Goal: Task Accomplishment & Management: Complete application form

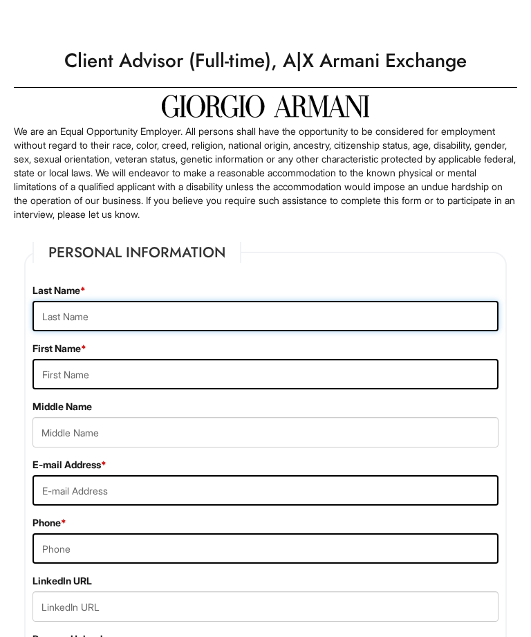
click at [47, 320] on input "text" at bounding box center [265, 316] width 466 height 30
type input "[PERSON_NAME]"
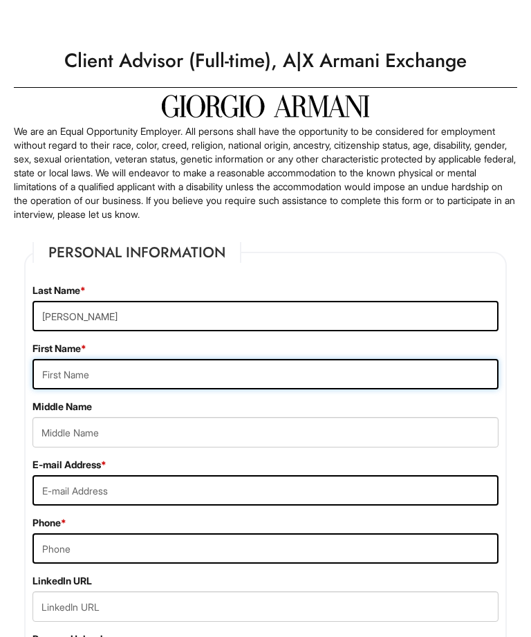
click at [362, 381] on input "text" at bounding box center [265, 374] width 466 height 30
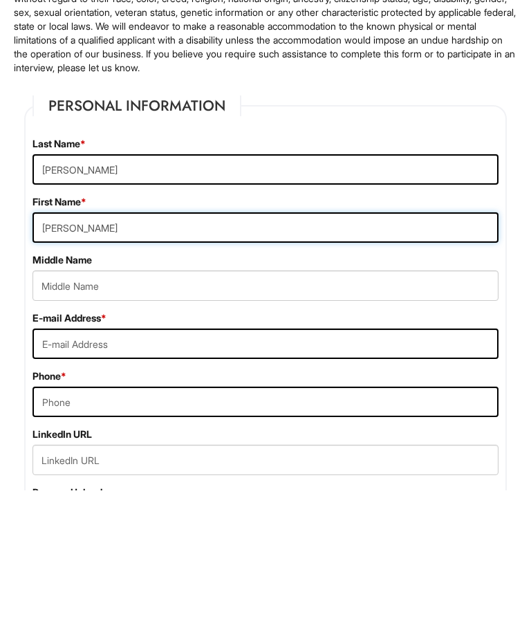
type input "[PERSON_NAME]"
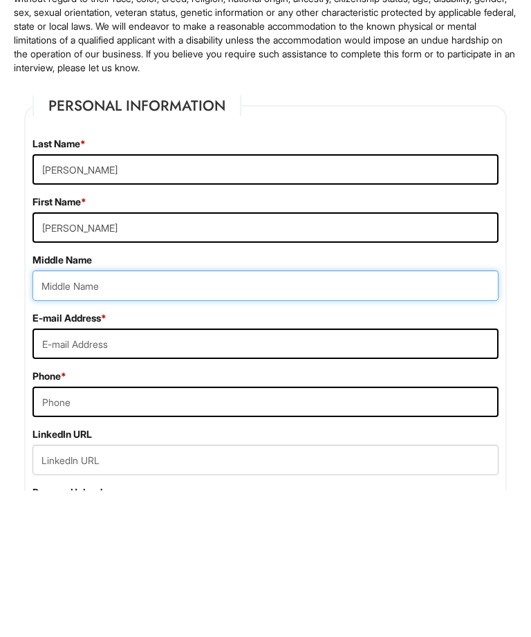
click at [49, 417] on input "text" at bounding box center [265, 432] width 466 height 30
type input "[PERSON_NAME]"
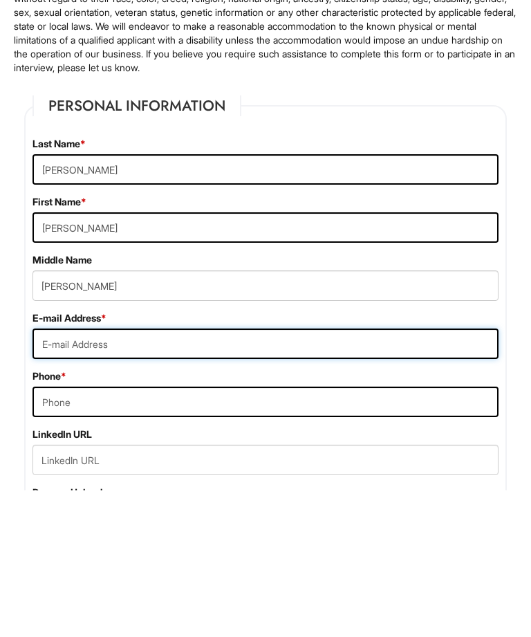
click at [366, 475] on input "email" at bounding box center [265, 490] width 466 height 30
type input "[EMAIL_ADDRESS][DOMAIN_NAME]"
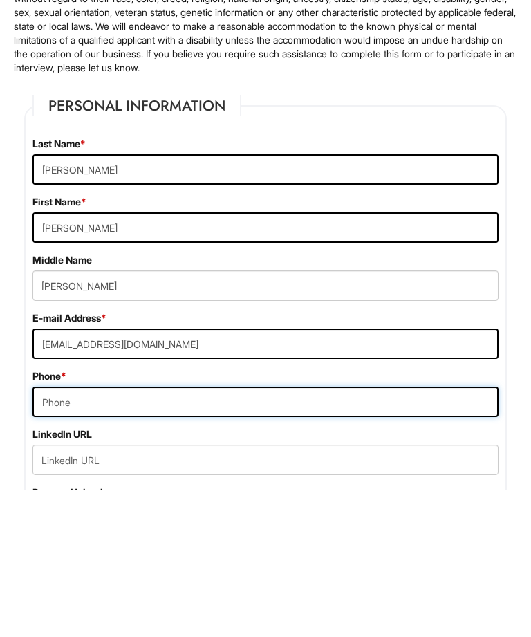
click at [57, 533] on input "tel" at bounding box center [265, 548] width 466 height 30
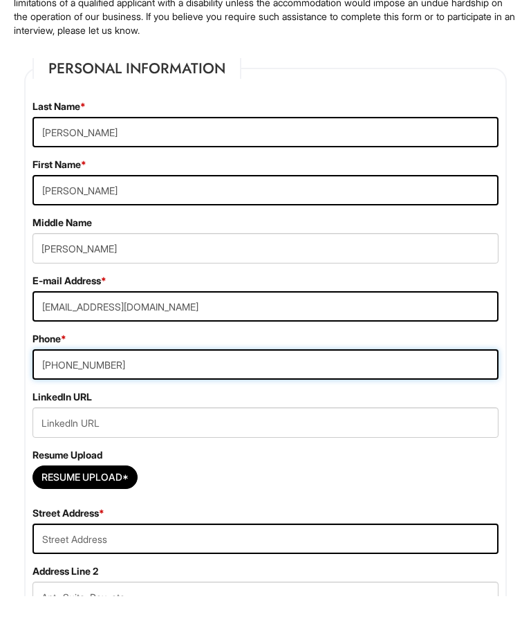
scroll to position [153, 0]
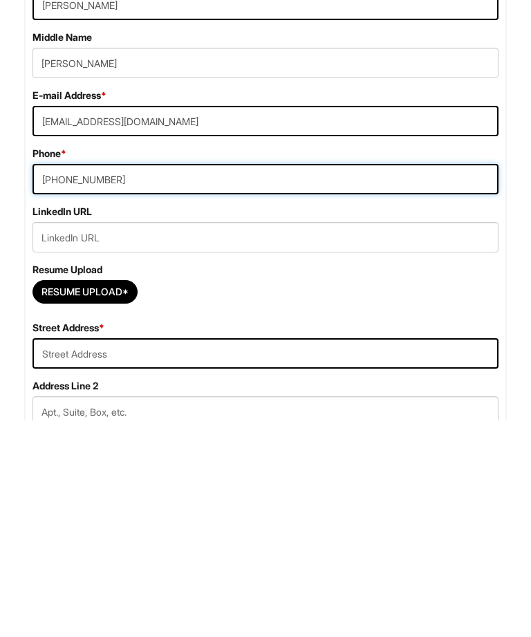
type input "[PHONE_NUMBER]"
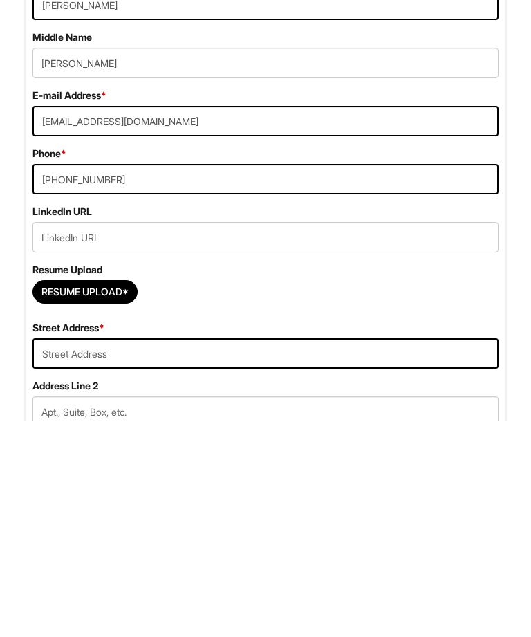
click at [57, 497] on input "Resume Upload*" at bounding box center [85, 508] width 104 height 22
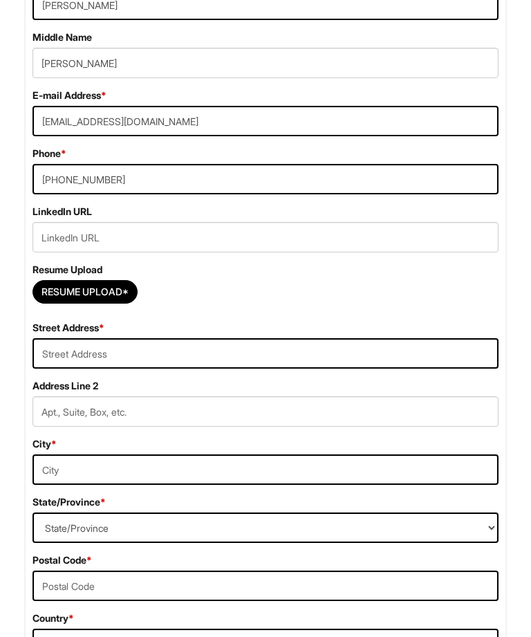
type input "C:\fakepath\Resume.pdf"
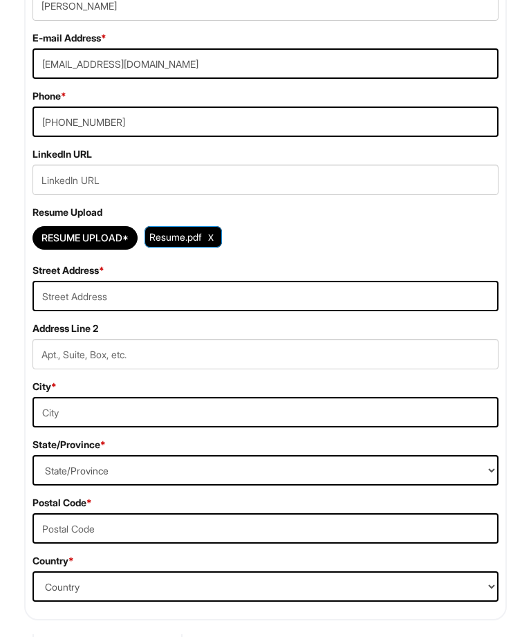
scroll to position [429, 0]
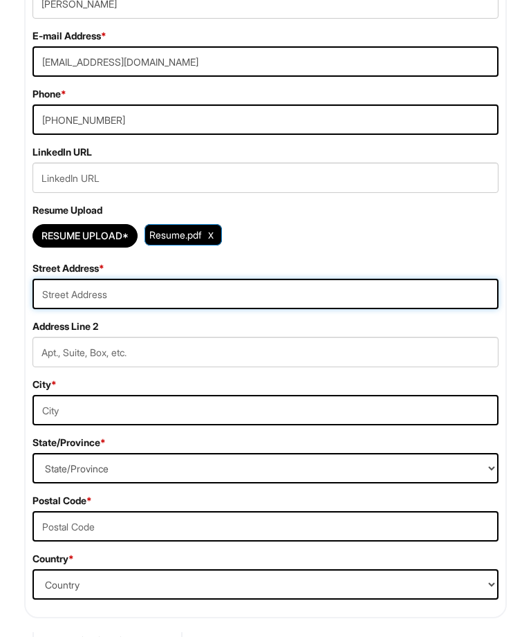
click at [58, 304] on input "text" at bounding box center [265, 294] width 466 height 30
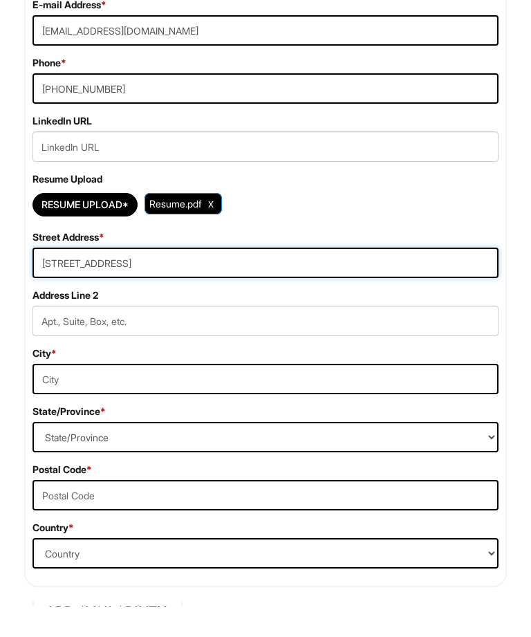
type input "[STREET_ADDRESS]"
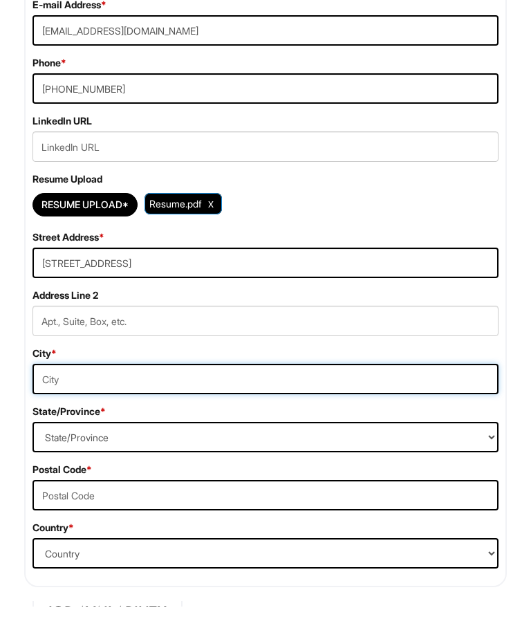
click at [375, 395] on input "text" at bounding box center [265, 410] width 466 height 30
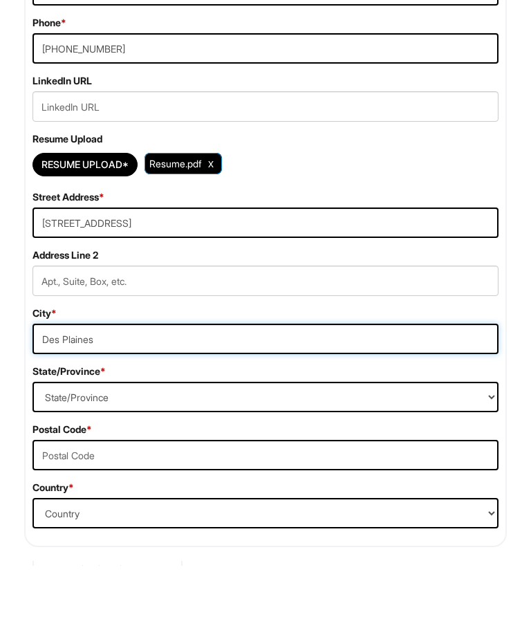
type input "Des Plaines"
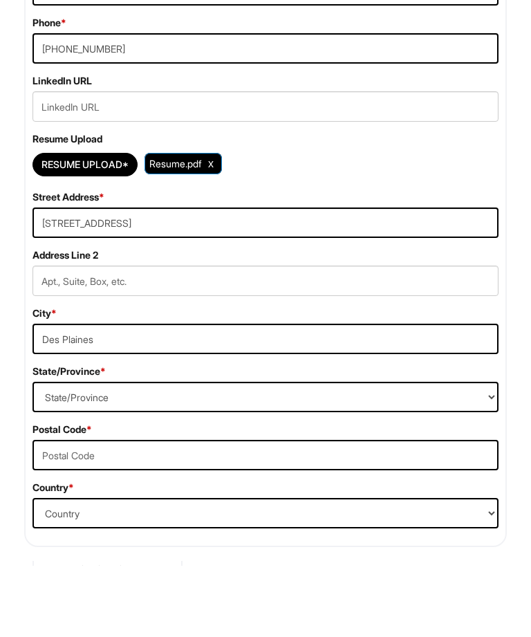
click at [363, 453] on select "State/Province [US_STATE] [US_STATE] [US_STATE] [US_STATE] [US_STATE] [US_STATE…" at bounding box center [265, 468] width 466 height 30
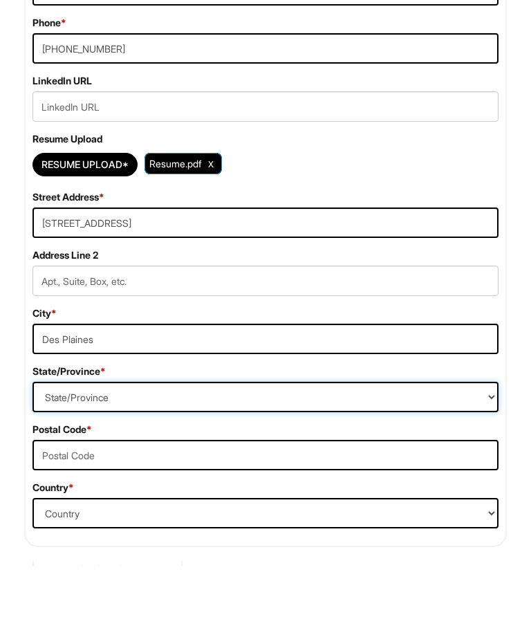
scroll to position [500, 0]
select select "IL"
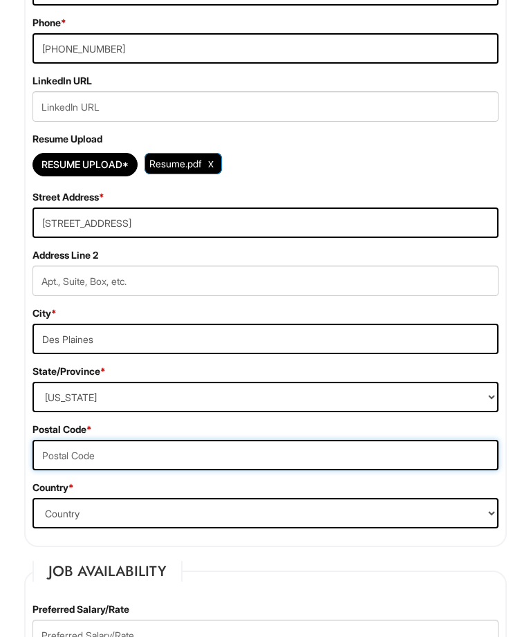
click at [53, 457] on input "text" at bounding box center [265, 455] width 466 height 30
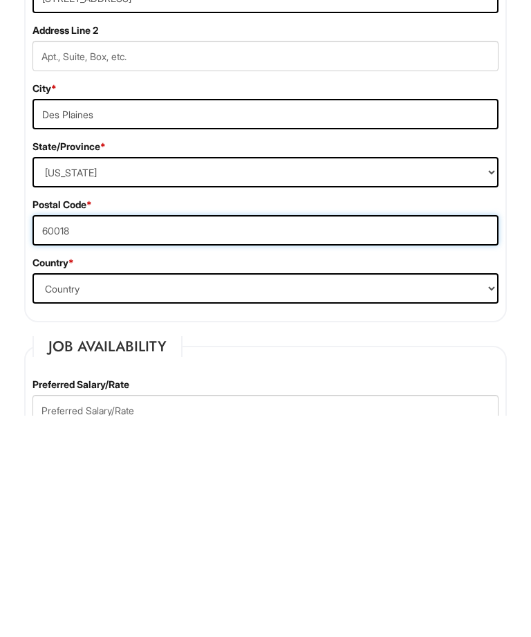
type input "60018"
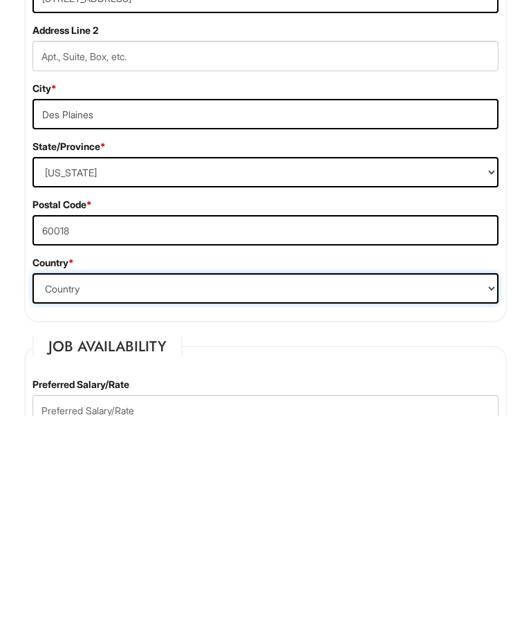
click at [63, 494] on select "Country [GEOGRAPHIC_DATA] [GEOGRAPHIC_DATA] [GEOGRAPHIC_DATA] [US_STATE] [GEOGR…" at bounding box center [265, 509] width 466 height 30
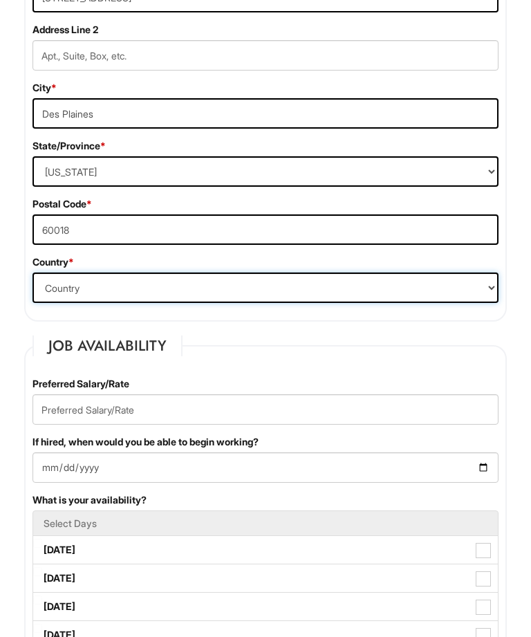
select select "[GEOGRAPHIC_DATA]"
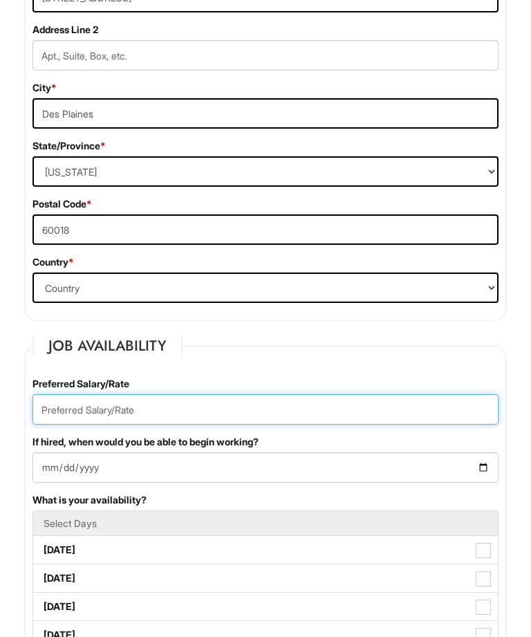
click at [53, 416] on input "text" at bounding box center [265, 409] width 466 height 30
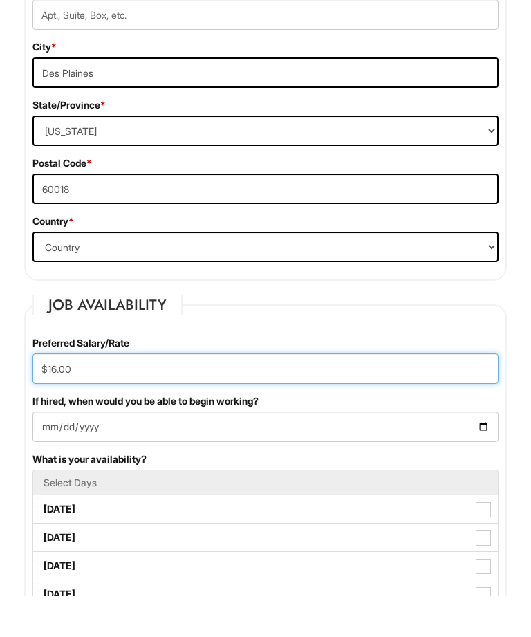
type input "$16.00"
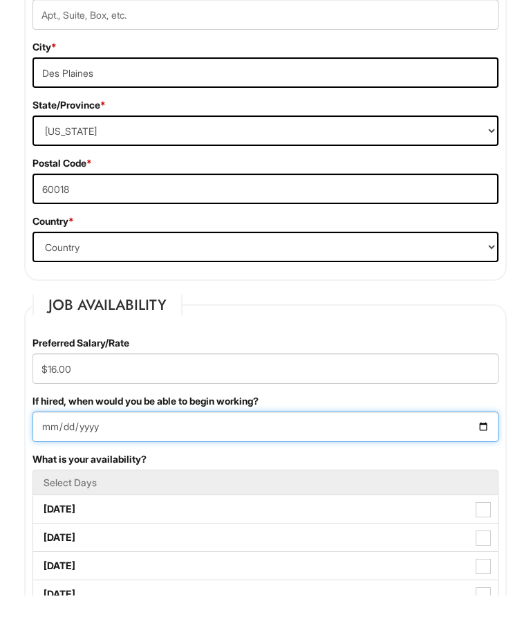
click at [54, 453] on input "If hired, when would you be able to begin working?" at bounding box center [265, 468] width 466 height 30
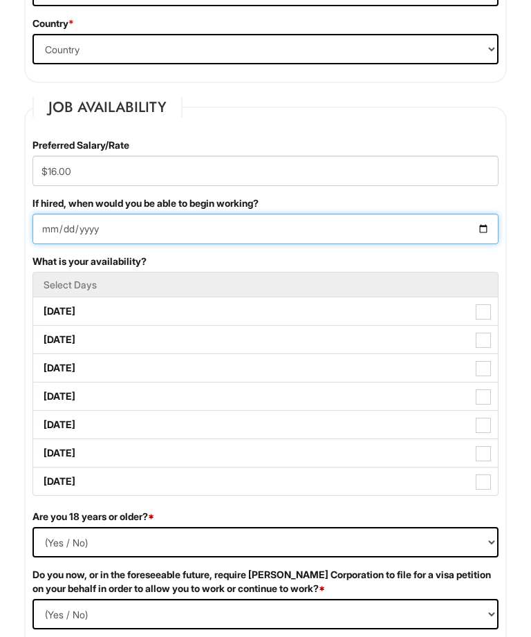
click at [49, 230] on input "[DATE]" at bounding box center [265, 229] width 466 height 30
type input "[DATE]"
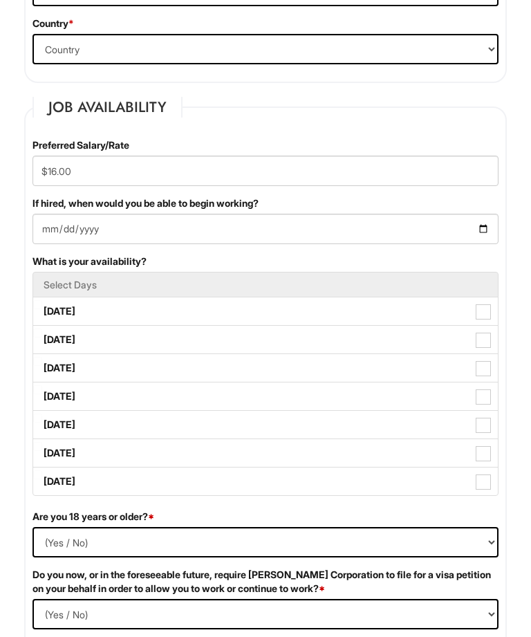
click at [54, 306] on label "[DATE]" at bounding box center [265, 311] width 465 height 28
click at [42, 306] on Available_Monday "[DATE]" at bounding box center [37, 304] width 9 height 9
checkbox Available_Monday "true"
click at [483, 349] on label "[DATE]" at bounding box center [265, 340] width 465 height 28
click at [42, 337] on Available_Tuesday "[DATE]" at bounding box center [37, 332] width 9 height 9
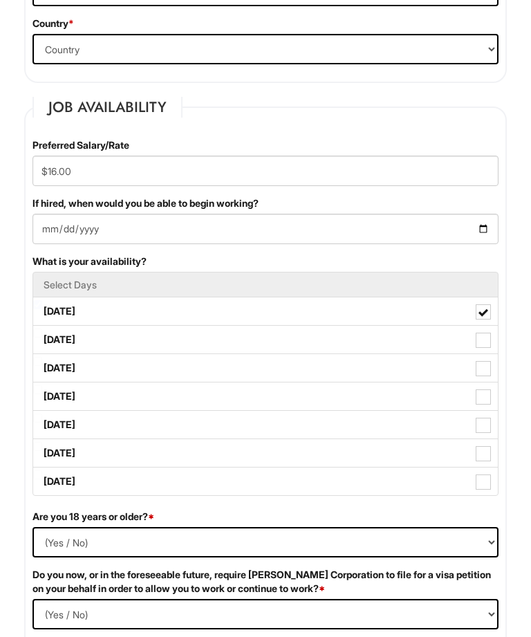
checkbox Available_Tuesday "true"
click at [475, 366] on label "[DATE]" at bounding box center [265, 368] width 465 height 28
click at [42, 366] on Available_Wednesday "[DATE]" at bounding box center [37, 361] width 9 height 9
checkbox Available_Wednesday "true"
click at [479, 392] on span at bounding box center [483, 396] width 15 height 15
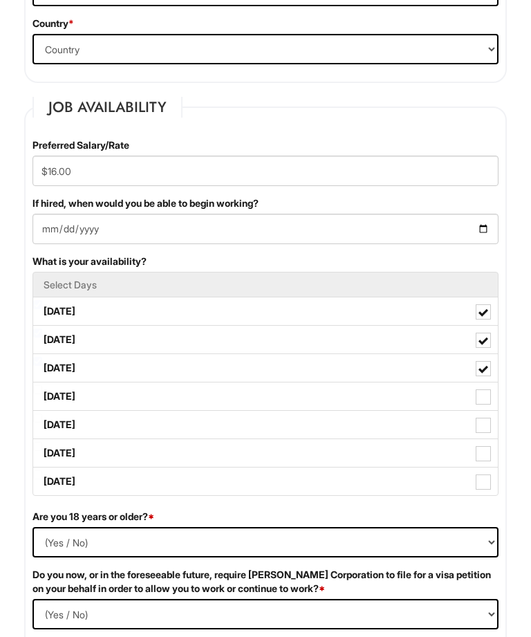
click at [42, 392] on Available_Thursday "[DATE]" at bounding box center [37, 389] width 9 height 9
checkbox Available_Thursday "true"
click at [472, 429] on label "[DATE]" at bounding box center [265, 425] width 465 height 28
click at [42, 422] on Available_Friday "[DATE]" at bounding box center [37, 418] width 9 height 9
checkbox Available_Friday "true"
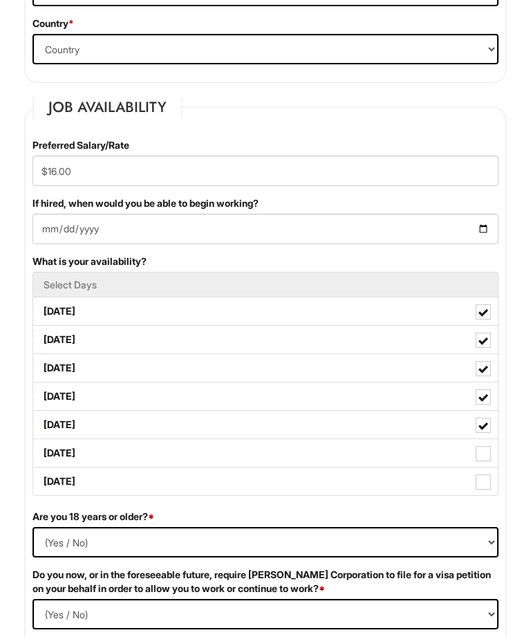
click at [480, 454] on span at bounding box center [483, 453] width 15 height 15
click at [42, 451] on Available_Saturday "[DATE]" at bounding box center [37, 446] width 9 height 9
checkbox Available_Saturday "true"
click at [478, 490] on span at bounding box center [483, 481] width 15 height 15
click at [42, 479] on Available_Sunday "[DATE]" at bounding box center [37, 474] width 9 height 9
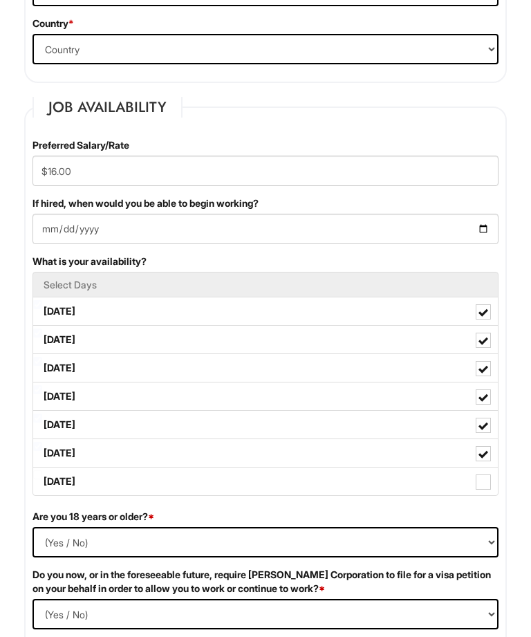
checkbox Available_Sunday "true"
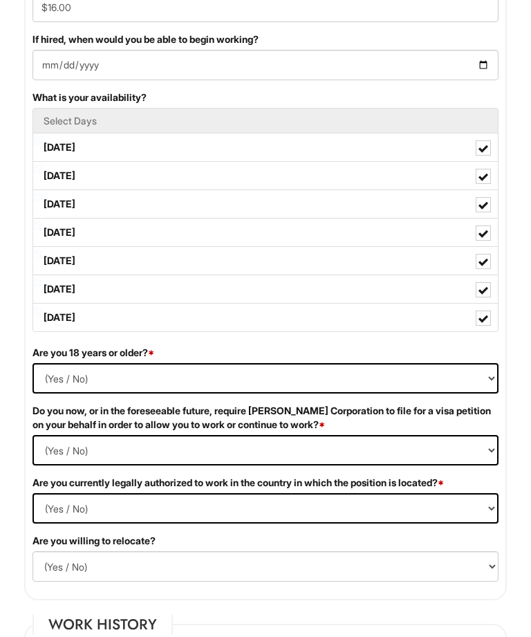
scroll to position [1135, 0]
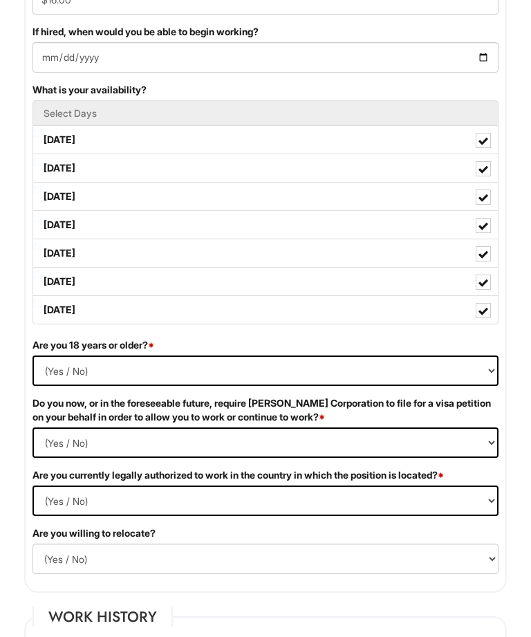
click at [58, 373] on select "(Yes / No) Yes No" at bounding box center [265, 370] width 466 height 30
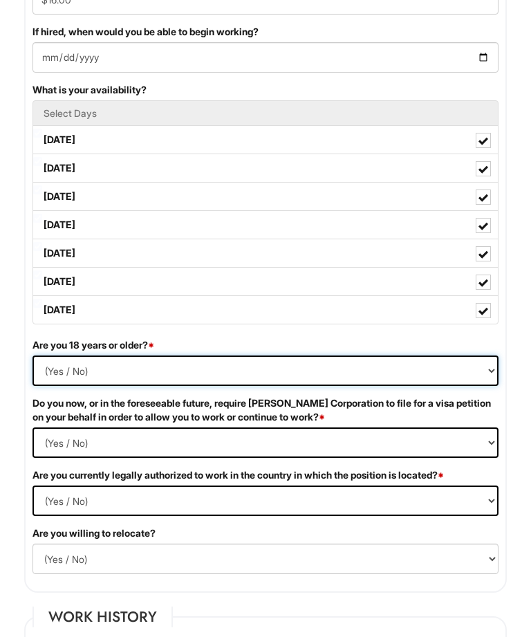
select select "Yes"
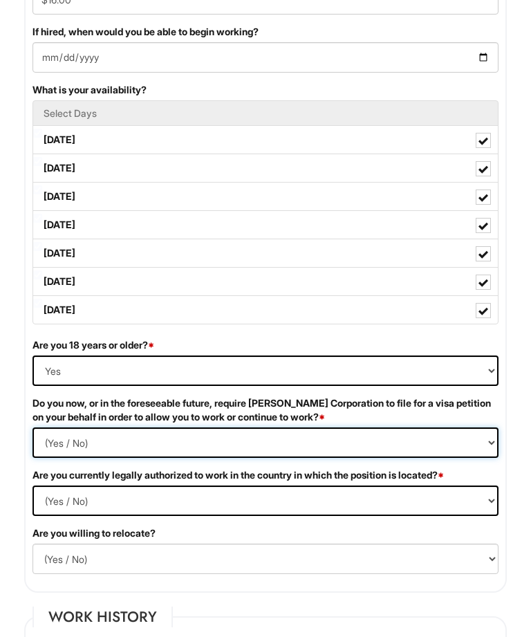
click at [453, 440] on Required "(Yes / No) Yes No" at bounding box center [265, 442] width 466 height 30
select Required "No"
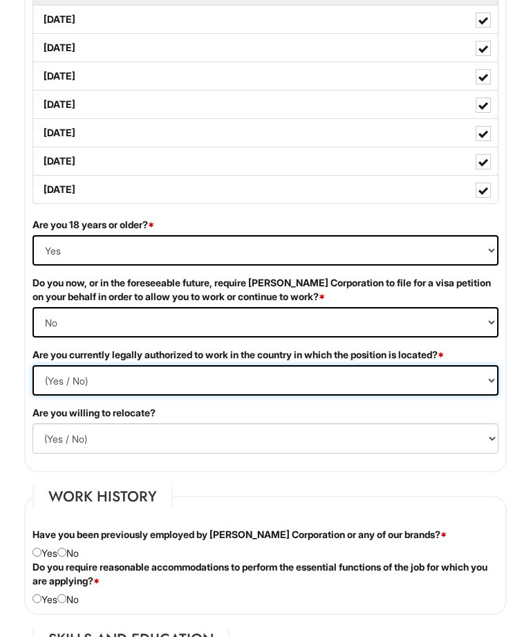
click at [472, 380] on select "(Yes / No) Yes No" at bounding box center [265, 381] width 466 height 30
select select "Yes"
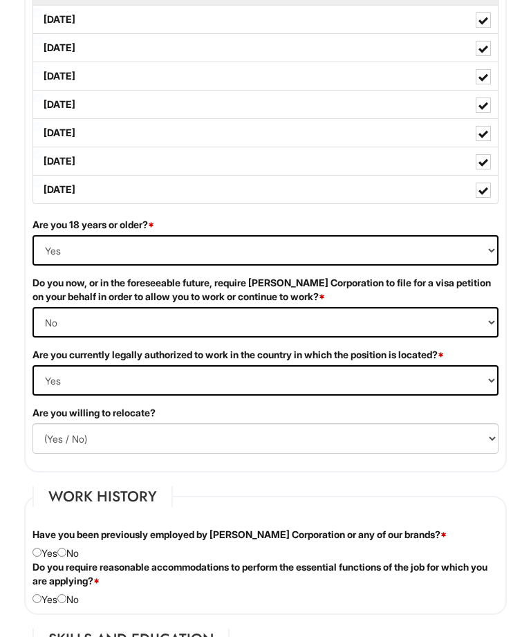
click at [43, 447] on select "(Yes / No) No Yes" at bounding box center [265, 438] width 466 height 30
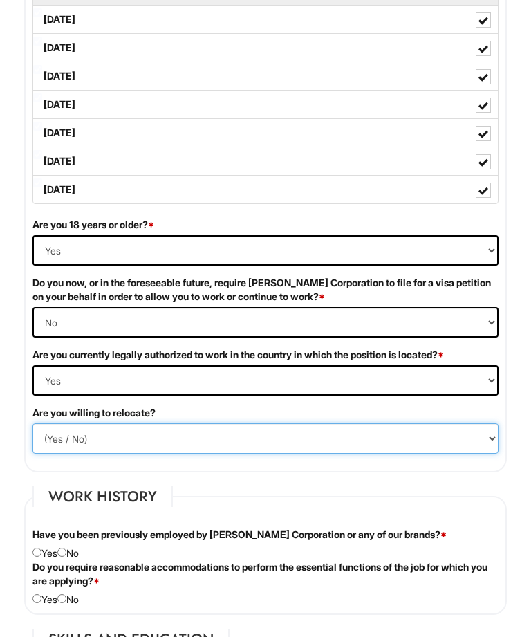
select select "Y"
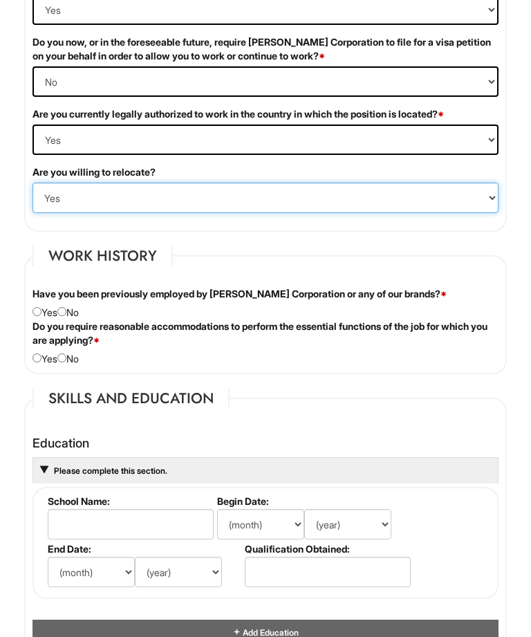
scroll to position [1485, 0]
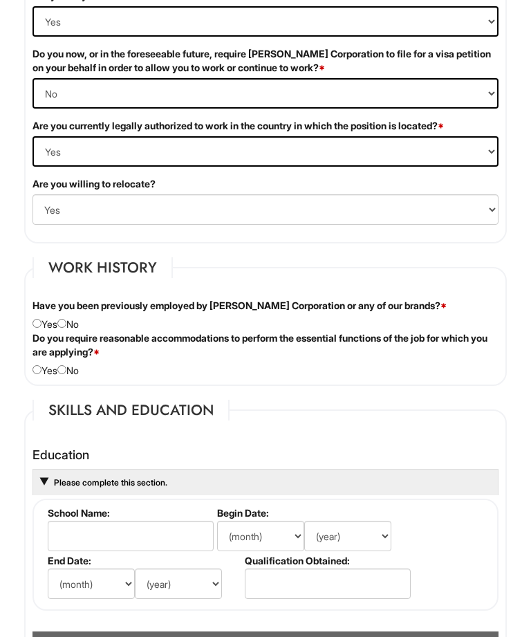
click at [66, 328] on input "radio" at bounding box center [61, 323] width 9 height 9
radio input "true"
click at [66, 374] on input "radio" at bounding box center [61, 369] width 9 height 9
radio input "true"
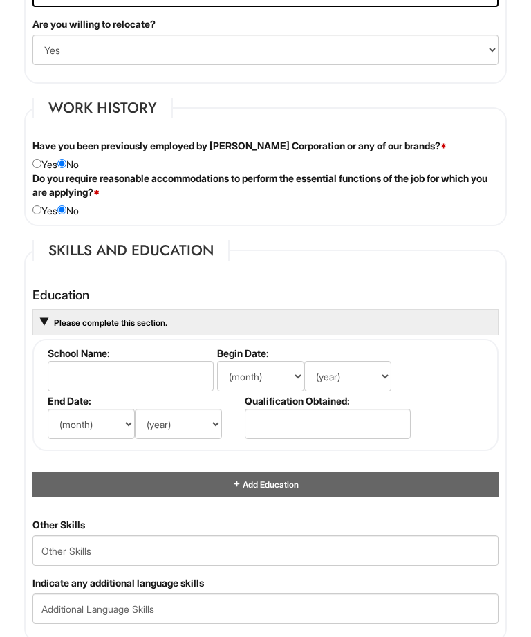
scroll to position [1659, 0]
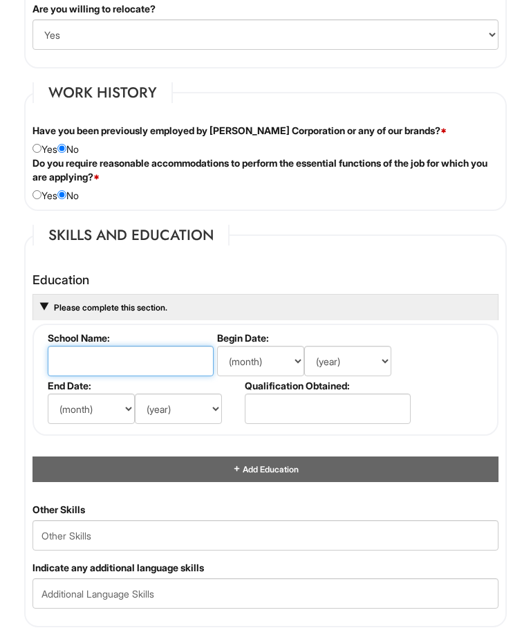
click at [58, 364] on input "text" at bounding box center [131, 361] width 166 height 30
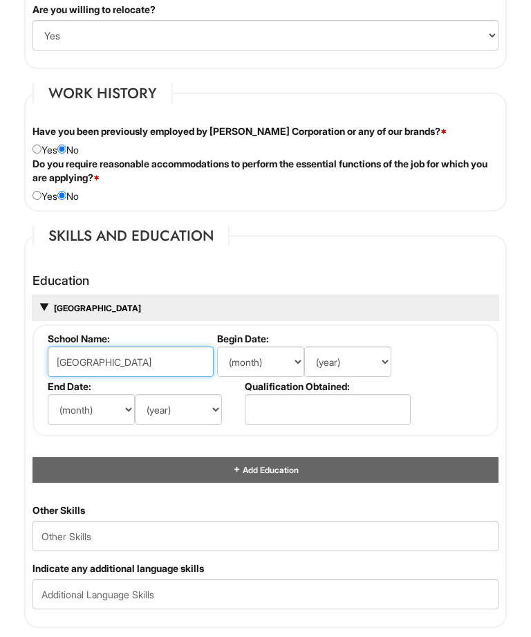
type input "[GEOGRAPHIC_DATA]"
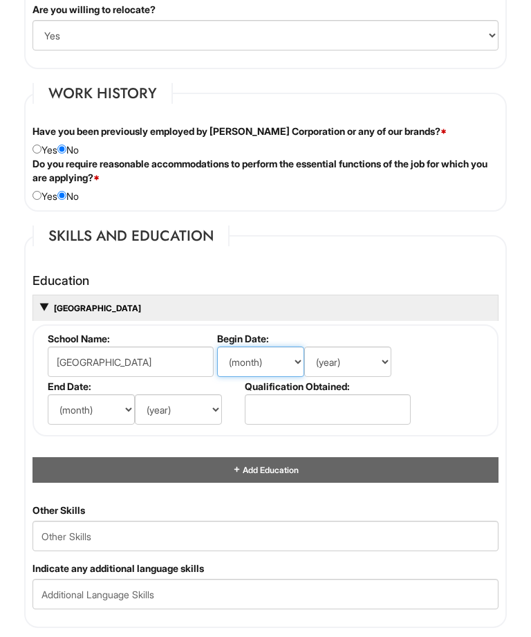
click at [239, 357] on select "(month) Jan Feb Mar Apr May Jun [DATE] Aug Sep Oct Nov Dec" at bounding box center [260, 361] width 87 height 30
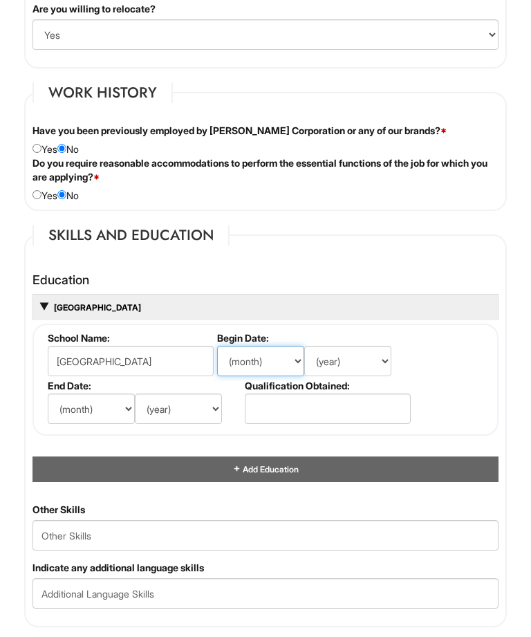
select select "8"
click at [342, 368] on select "(year) 2029 2028 2027 2026 2025 2024 2023 2022 2021 2020 2019 2018 2017 2016 20…" at bounding box center [347, 361] width 87 height 30
select select "2017"
click at [105, 400] on select "(month) Jan Feb Mar Apr May Jun [DATE] Aug Sep Oct Nov Dec" at bounding box center [91, 408] width 87 height 30
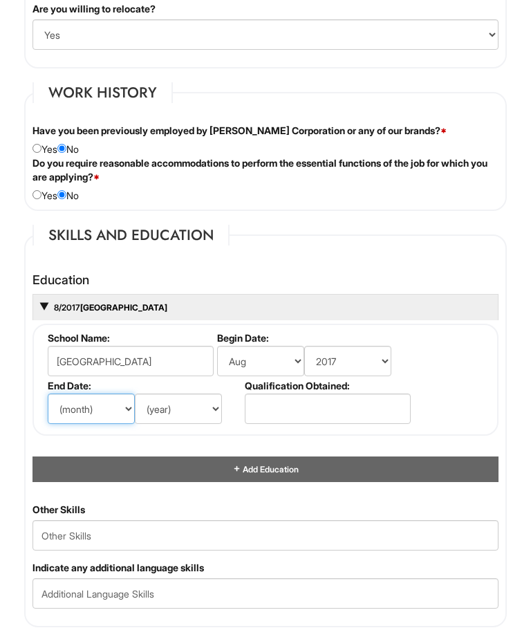
select select "5"
click at [196, 416] on select "(year) 2029 2028 2027 2026 2025 2024 2023 2022 2021 2020 2019 2018 2017 2016 20…" at bounding box center [178, 408] width 87 height 30
select select "2021"
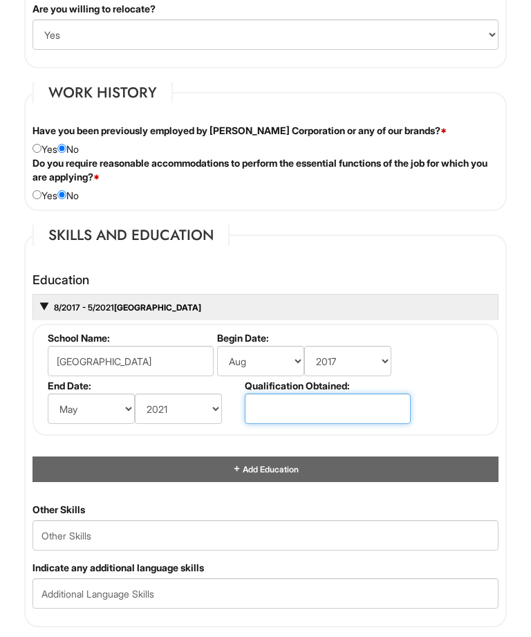
click at [263, 419] on input "text" at bounding box center [328, 408] width 166 height 30
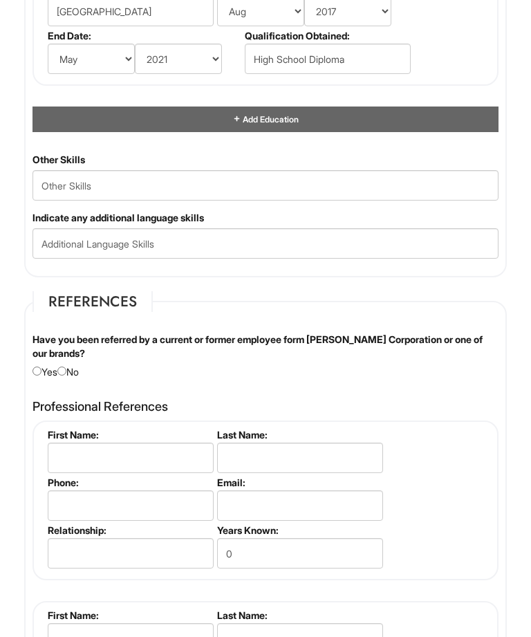
scroll to position [2010, 0]
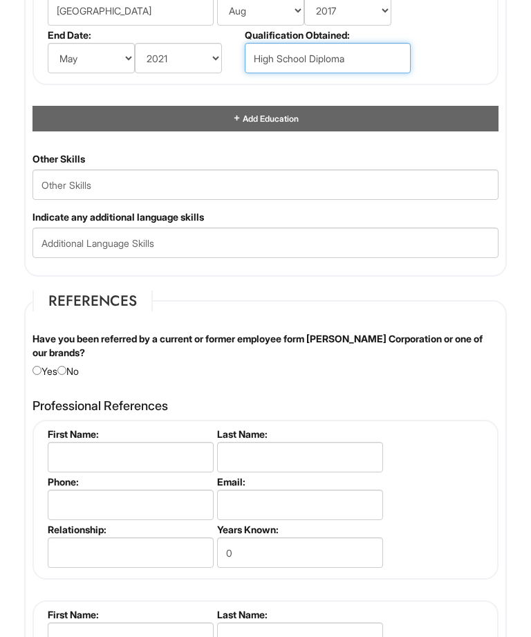
type input "High School Diploma"
click at [84, 387] on fieldset "References Have you been referred by a current or former employee form [PERSON_…" at bounding box center [265, 539] width 483 height 499
click at [66, 375] on input "radio" at bounding box center [61, 370] width 9 height 9
radio input "true"
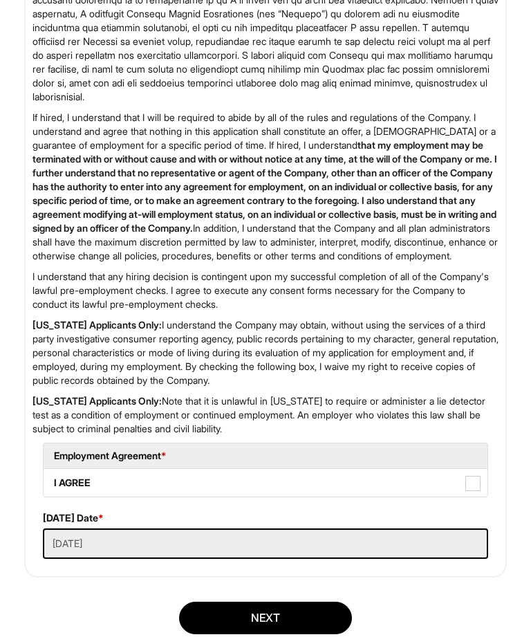
scroll to position [2972, 0]
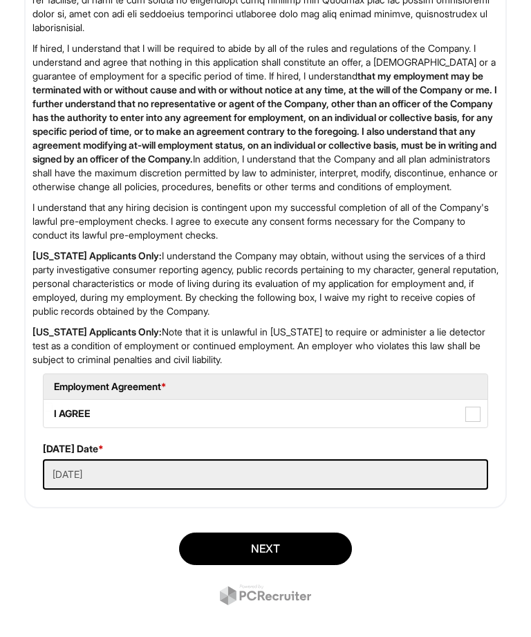
click at [478, 422] on span at bounding box center [472, 414] width 15 height 15
click at [53, 411] on AGREE "I AGREE" at bounding box center [48, 406] width 9 height 9
checkbox AGREE "true"
click at [328, 565] on button "Next" at bounding box center [265, 548] width 173 height 32
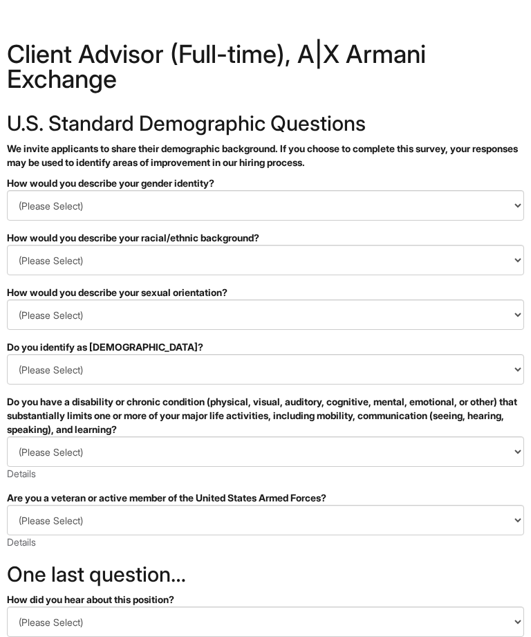
click at [473, 212] on select "(Please Select) Man Woman Non-binary I prefer to self-describe I don't wish to …" at bounding box center [265, 205] width 517 height 30
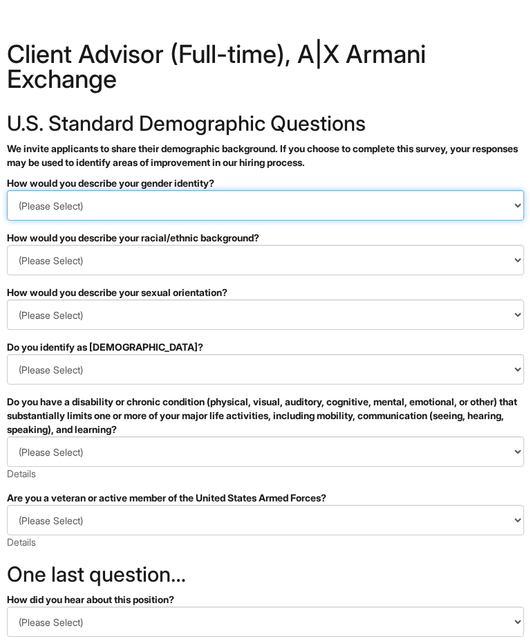
select select "Man"
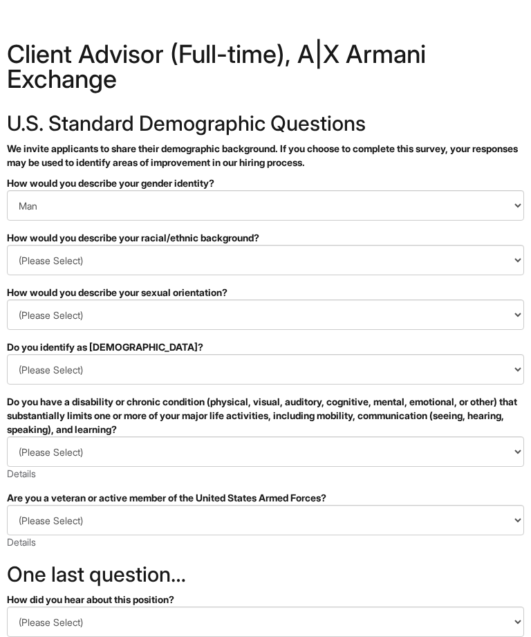
click at [30, 266] on select "(Please Select) Black or of African descent East Asian Hispanic, Latinx or of S…" at bounding box center [265, 260] width 517 height 30
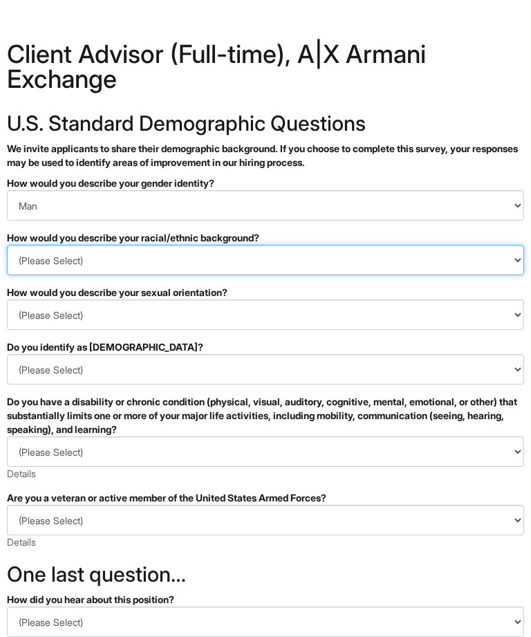
select select "Hispanic, Latinx or of Spanish Origin"
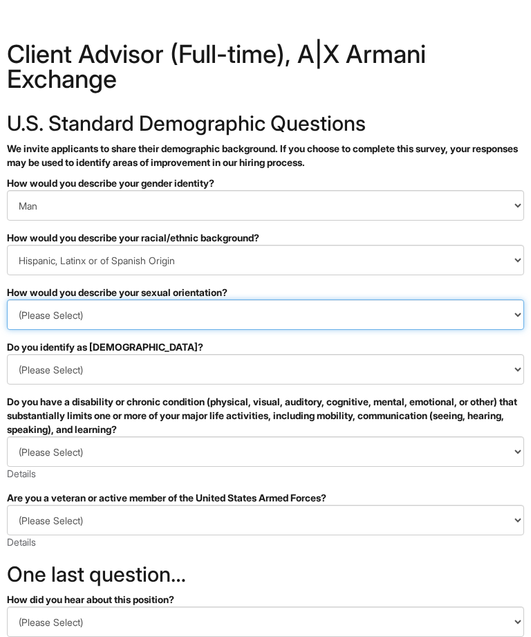
click at [29, 324] on select "(Please Select) Asexual Bisexual and/or pansexual Gay Heterosexual Lesbian Quee…" at bounding box center [265, 314] width 517 height 30
select select "Asexual"
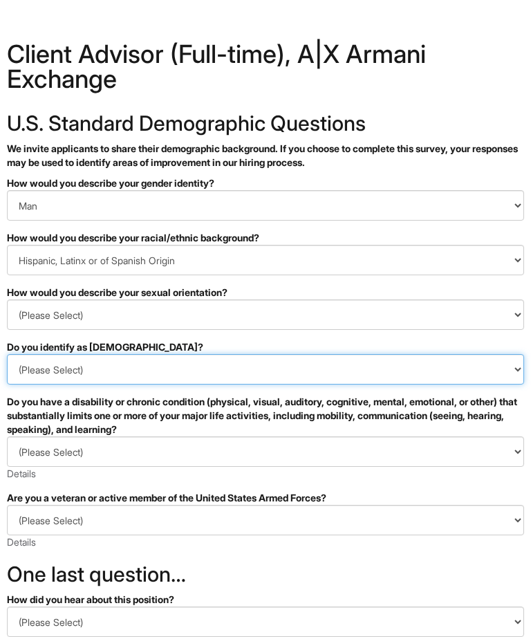
click at [39, 373] on select "(Please Select) Yes No I prefer to self-describe I don't wish to answer" at bounding box center [265, 369] width 517 height 30
select select "No"
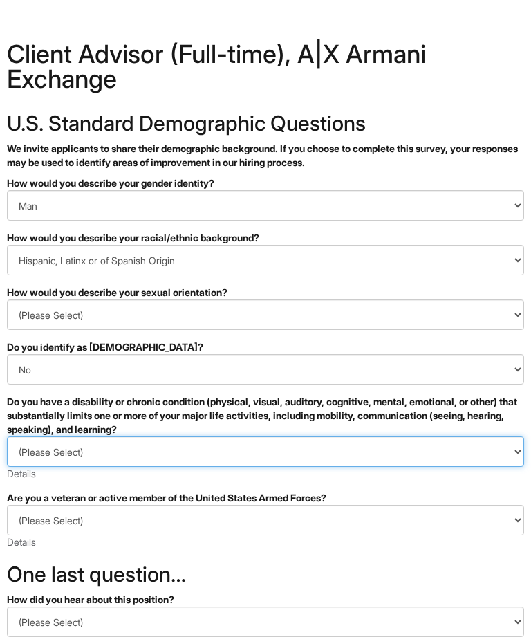
click at [51, 444] on select "(Please Select) YES, I HAVE A DISABILITY (or previously had a disability) NO, I…" at bounding box center [265, 451] width 517 height 30
select select "NO, I DON'T HAVE A DISABILITY"
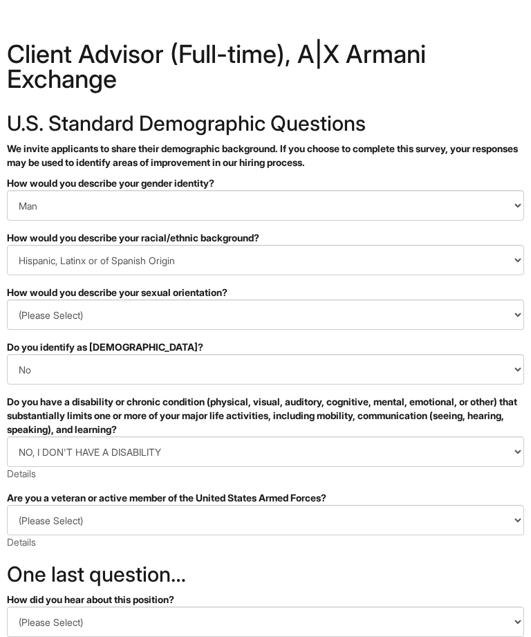
click at [26, 524] on select "(Please Select) I IDENTIFY AS ONE OR MORE OF THE CLASSIFICATIONS OF PROTECTED V…" at bounding box center [265, 520] width 517 height 30
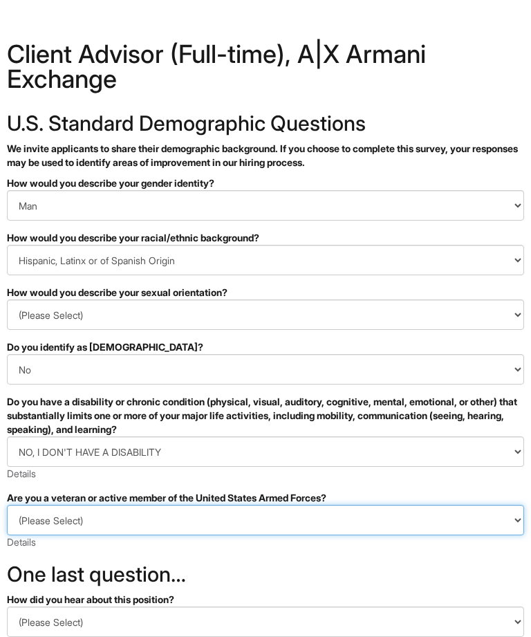
select select "I AM NOT A PROTECTED VETERAN"
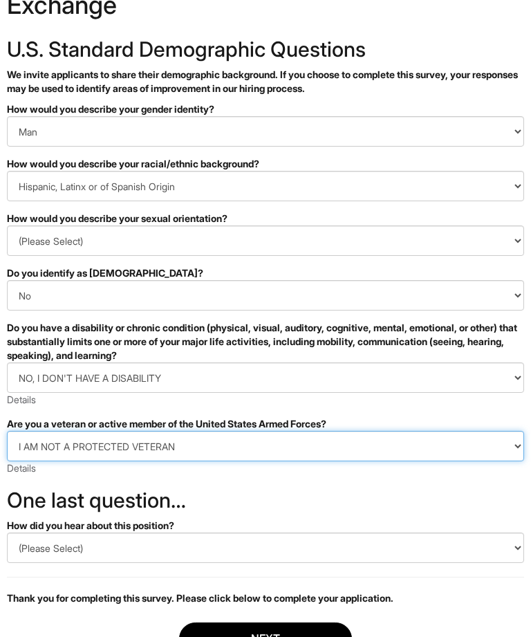
scroll to position [77, 0]
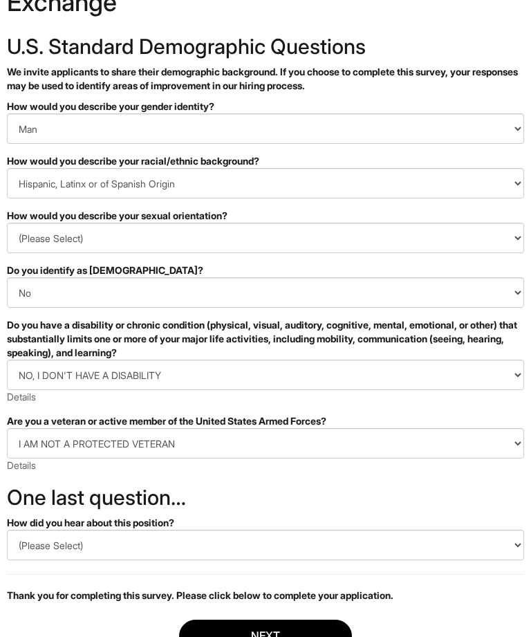
click at [34, 546] on select "(Please Select) CareerBuilder Indeed LinkedIn Monster Referral Other" at bounding box center [265, 545] width 517 height 30
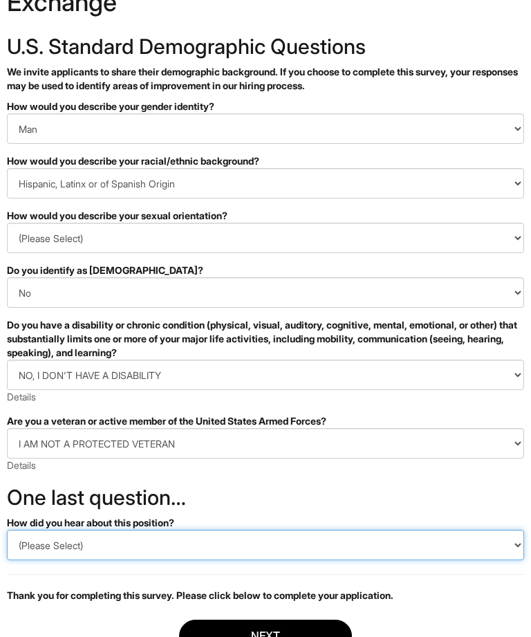
select select "Indeed"
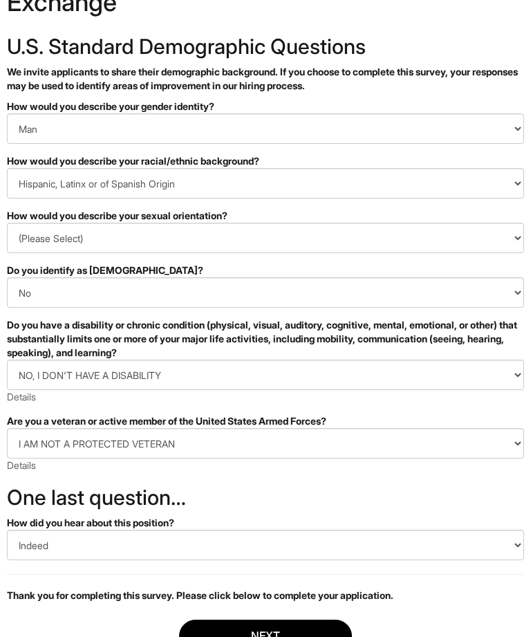
click at [317, 636] on button "Next" at bounding box center [265, 636] width 173 height 32
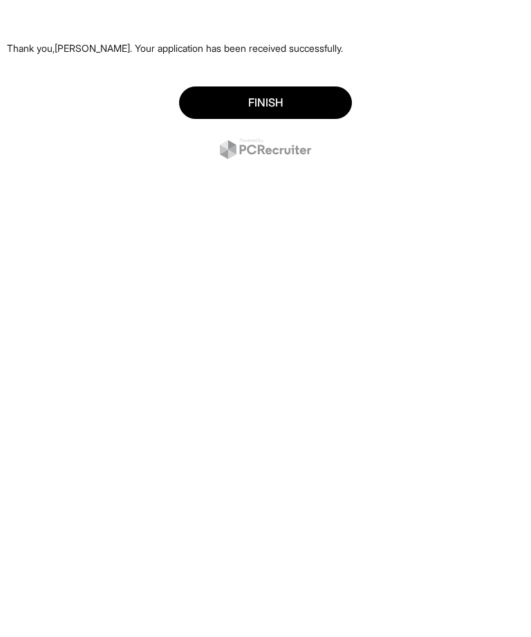
click at [314, 111] on button "Finish" at bounding box center [265, 102] width 173 height 32
